Goal: Find specific page/section: Find specific page/section

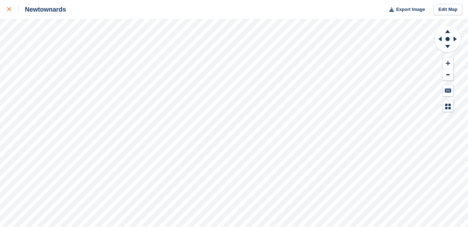
click at [10, 8] on icon at bounding box center [9, 9] width 4 height 4
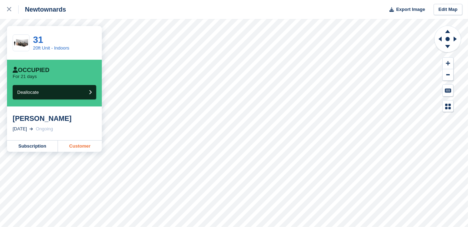
click at [81, 145] on link "Customer" at bounding box center [80, 146] width 44 height 11
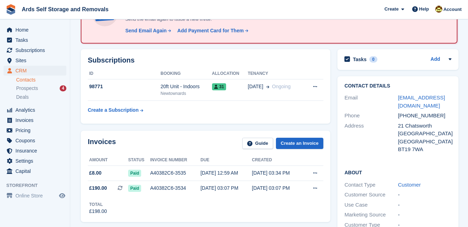
scroll to position [77, 0]
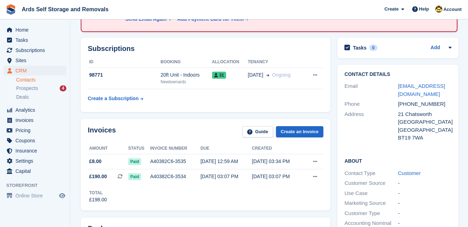
click at [331, 198] on div "Invoices Guide Create an Invoice Amount Status Invoice number Due Created £8.00…" at bounding box center [205, 165] width 257 height 98
